Goal: Book appointment/travel/reservation

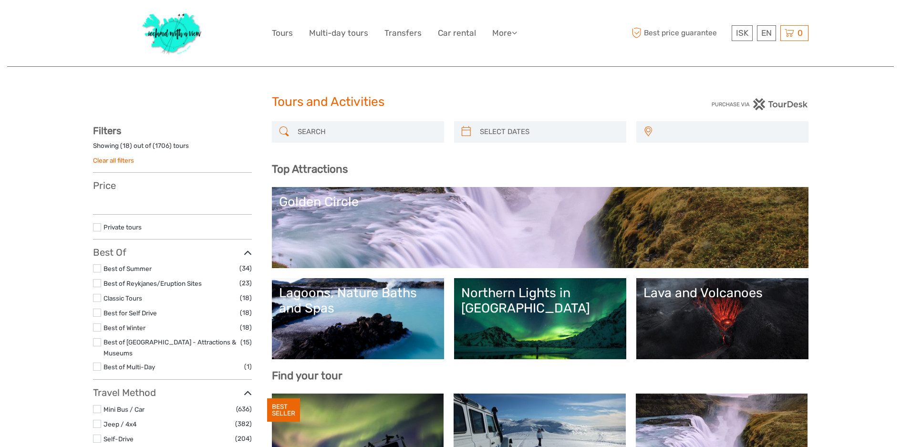
select select
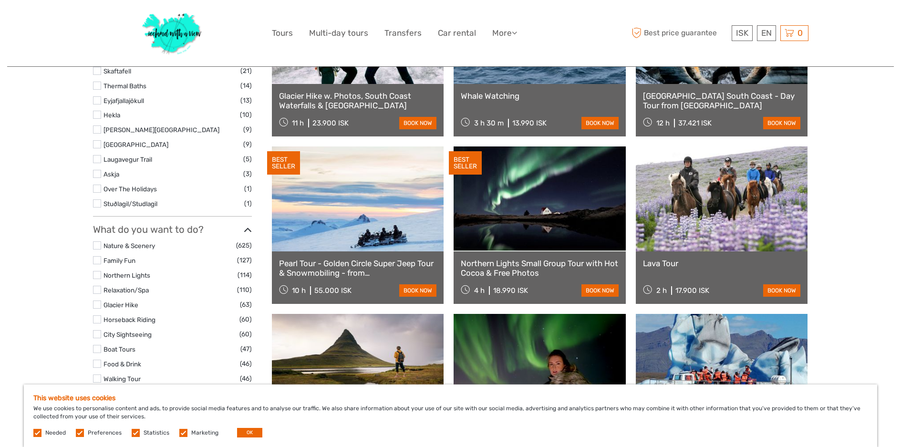
scroll to position [763, 0]
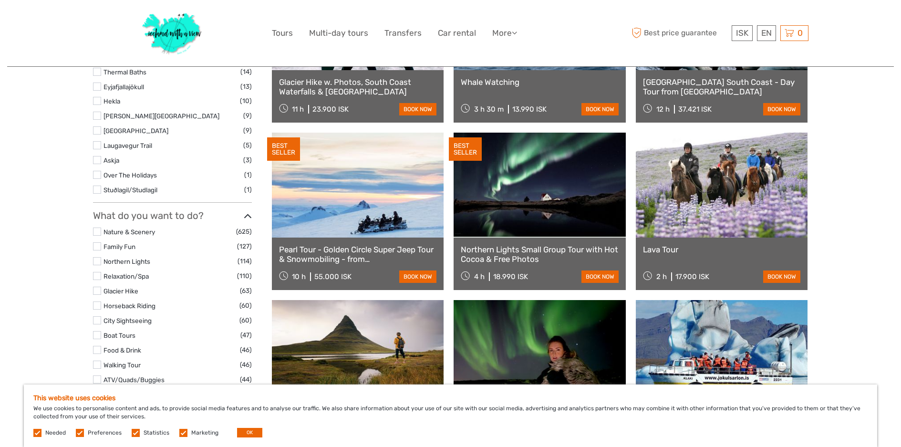
click at [738, 188] on link at bounding box center [722, 185] width 172 height 105
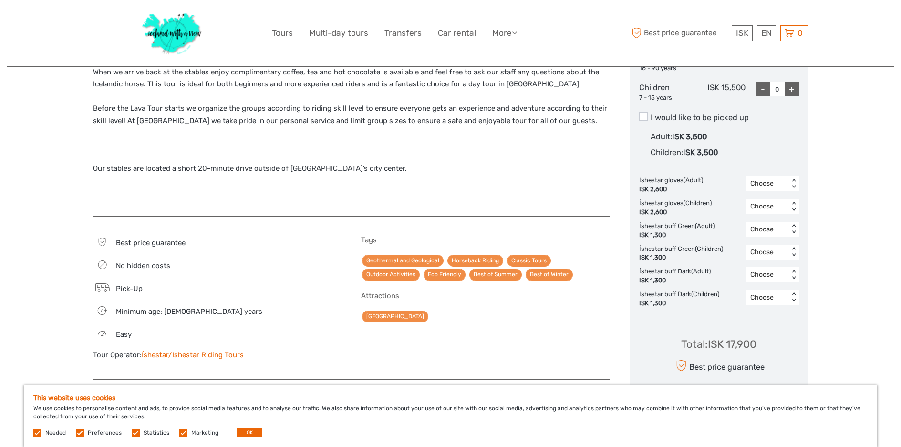
scroll to position [537, 0]
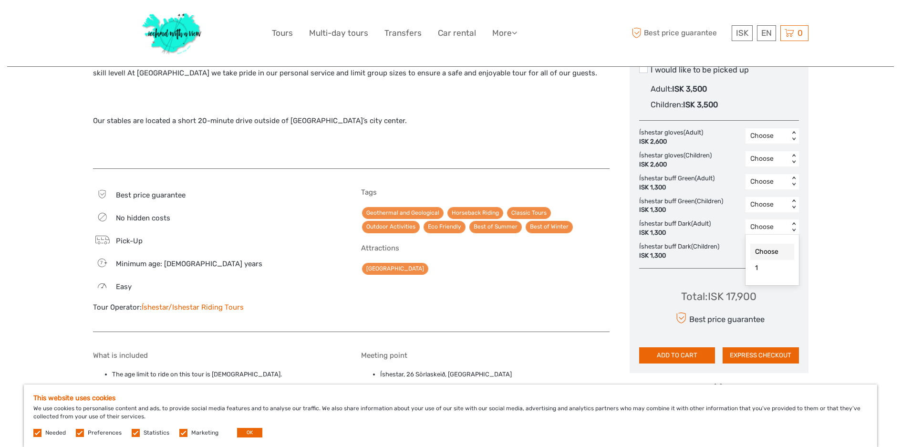
click at [791, 227] on div "< >" at bounding box center [793, 227] width 8 height 10
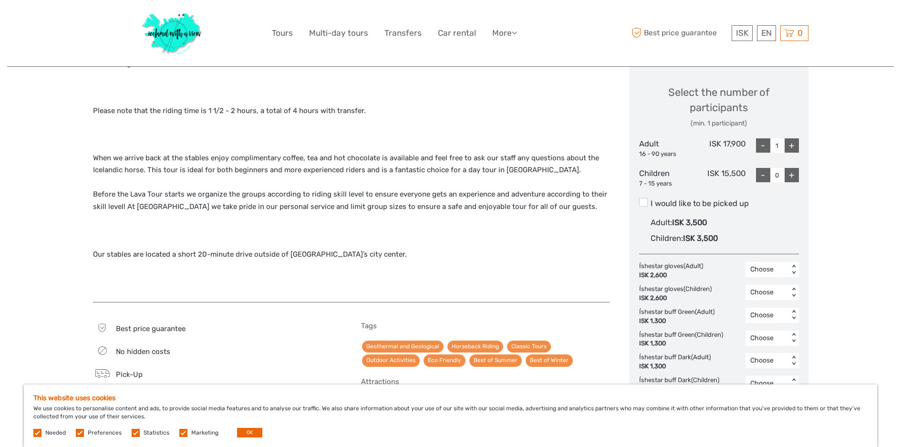
scroll to position [394, 0]
